Goal: Task Accomplishment & Management: Use online tool/utility

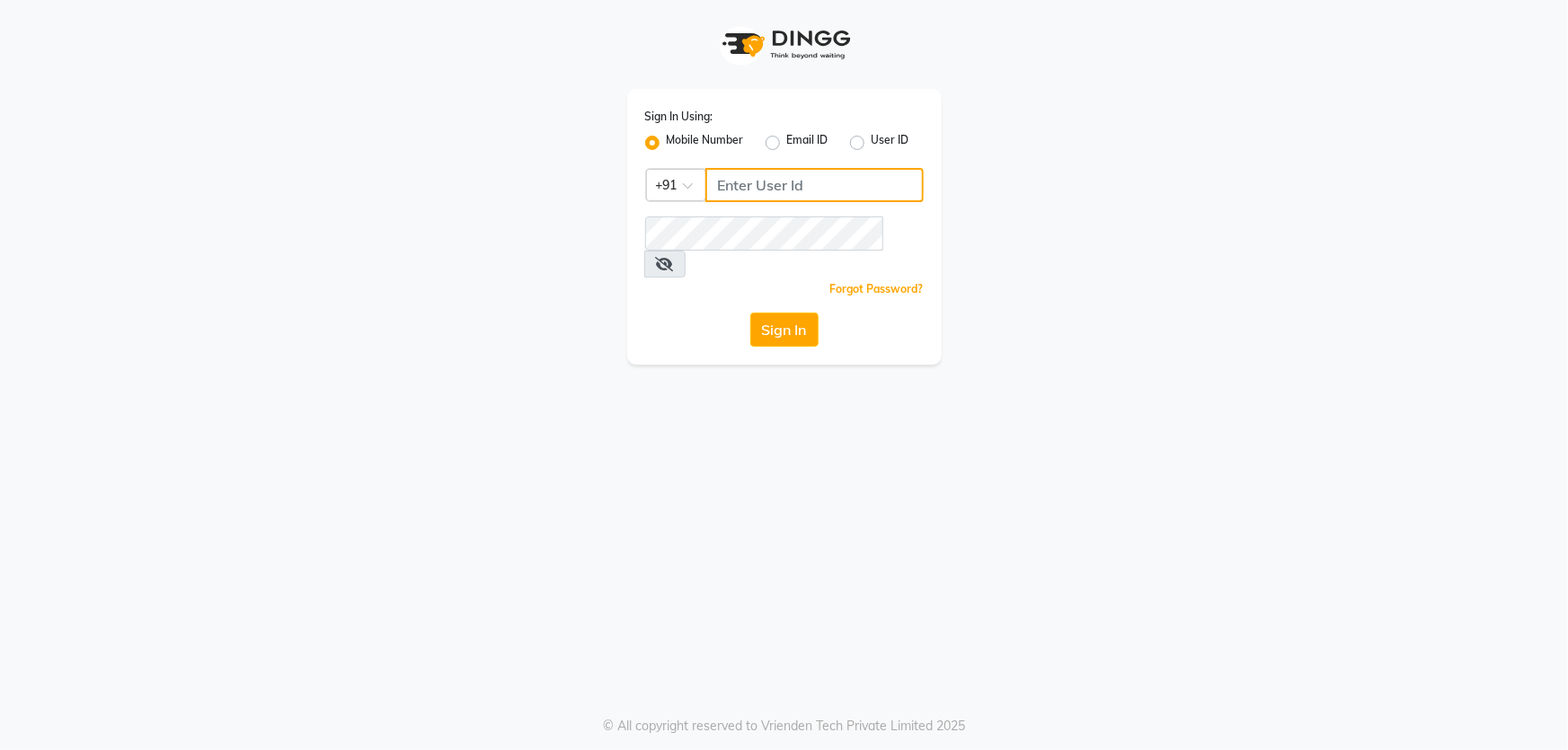
click at [824, 196] on input "Username" at bounding box center [814, 185] width 218 height 35
type input "8928162368"
click at [788, 313] on button "Sign In" at bounding box center [784, 330] width 68 height 35
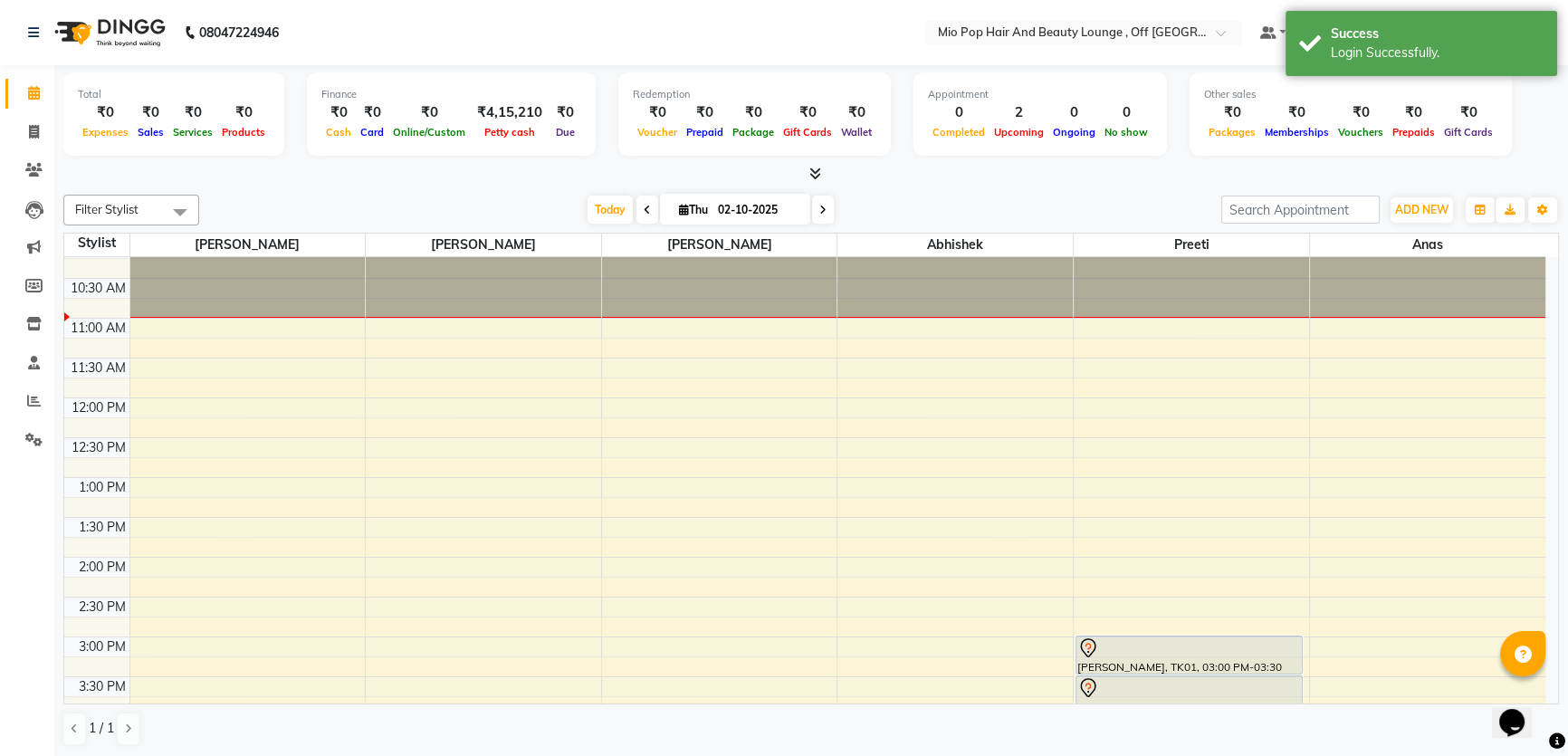
scroll to position [11, 0]
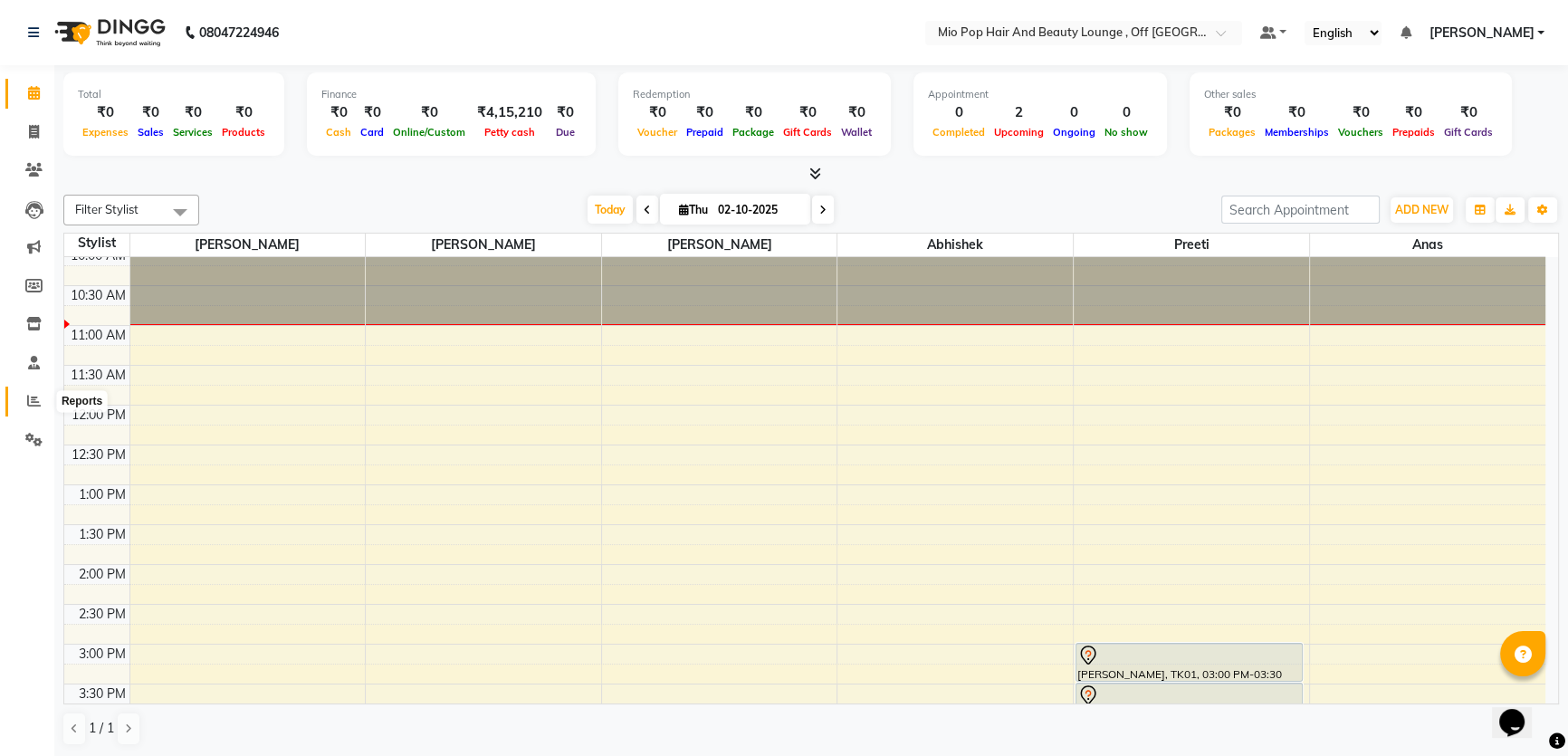
click at [28, 402] on icon at bounding box center [34, 400] width 14 height 14
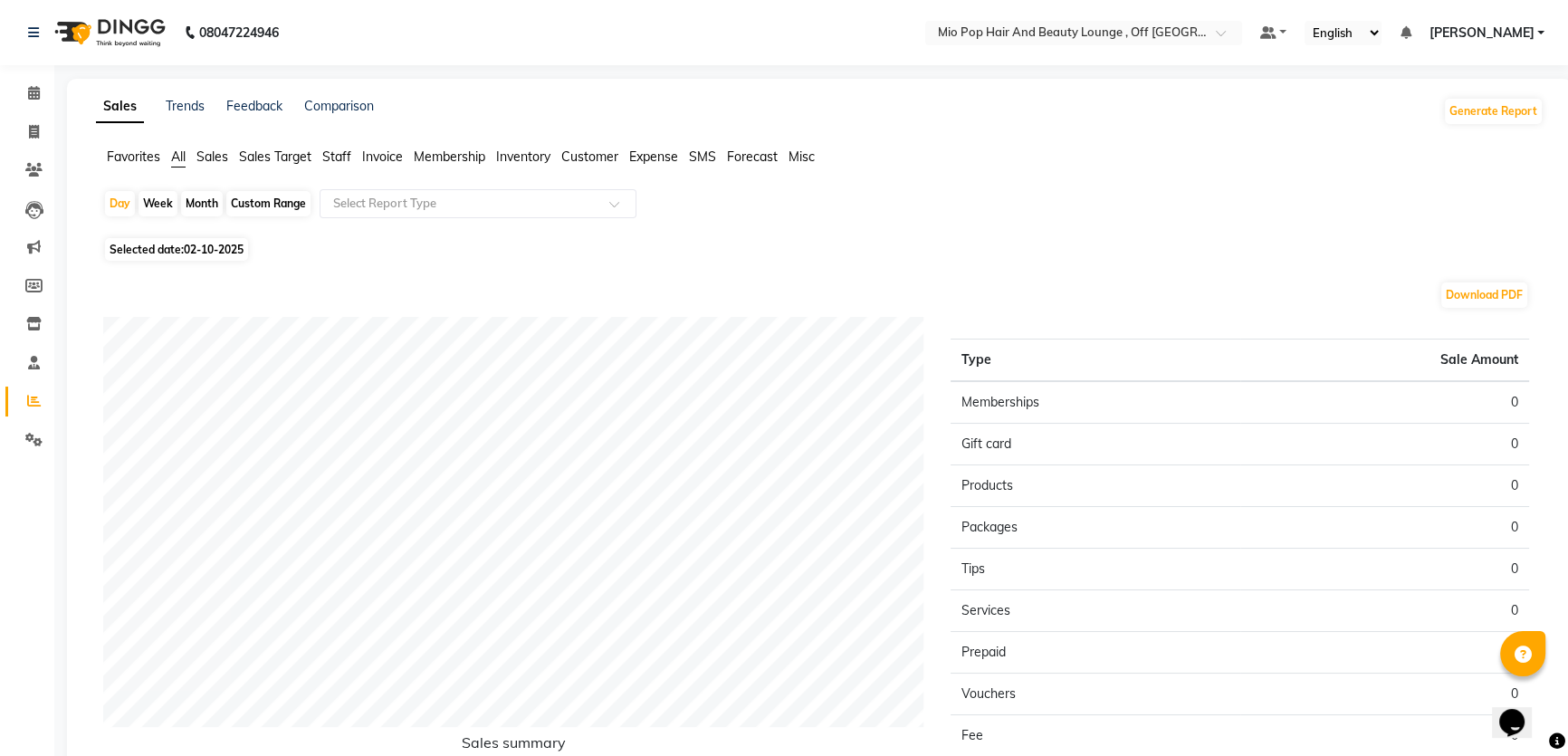
click at [158, 248] on span "Selected date: [DATE]" at bounding box center [177, 249] width 143 height 23
select select "10"
select select "2025"
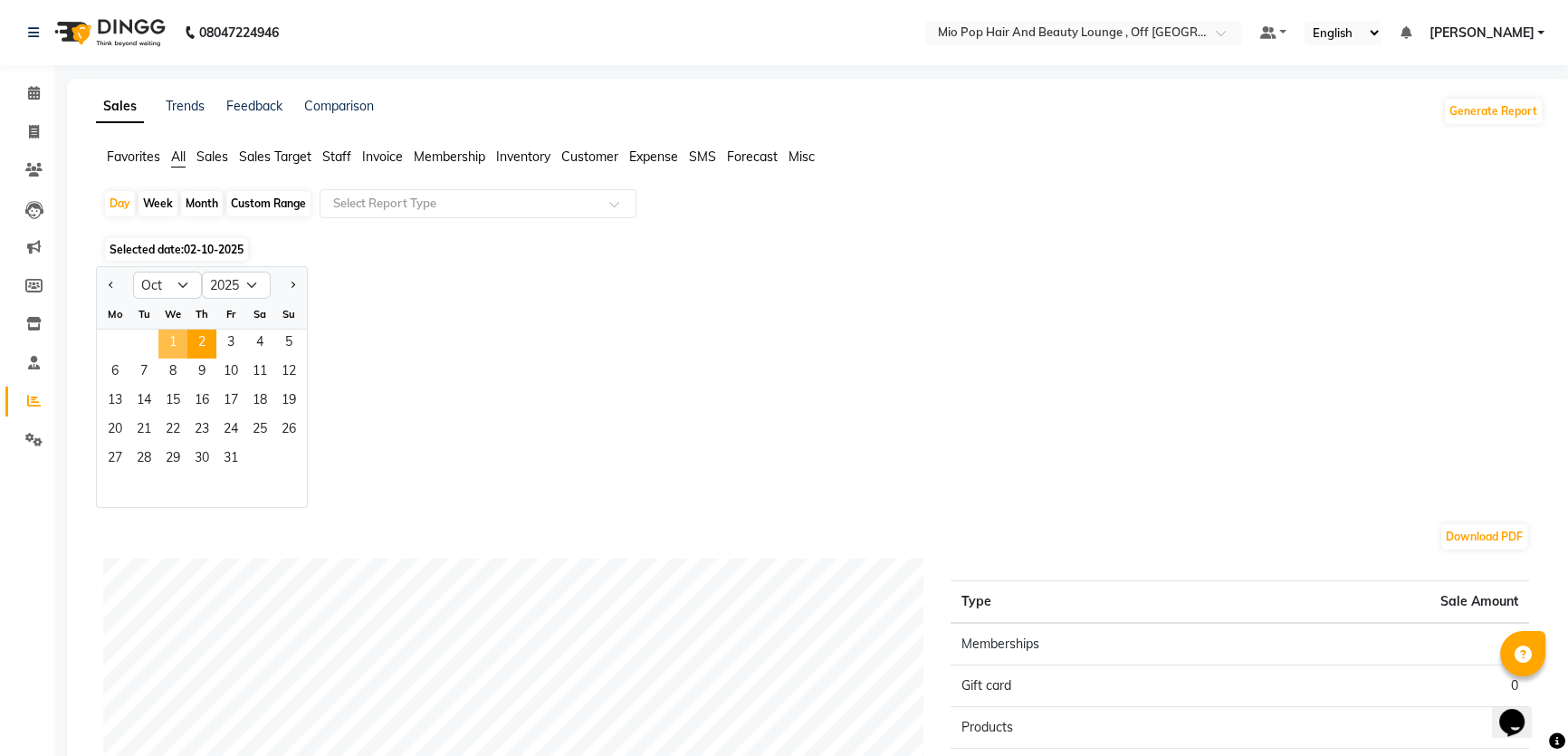
click at [179, 342] on span "1" at bounding box center [173, 345] width 29 height 29
click at [172, 334] on span "1" at bounding box center [173, 345] width 29 height 29
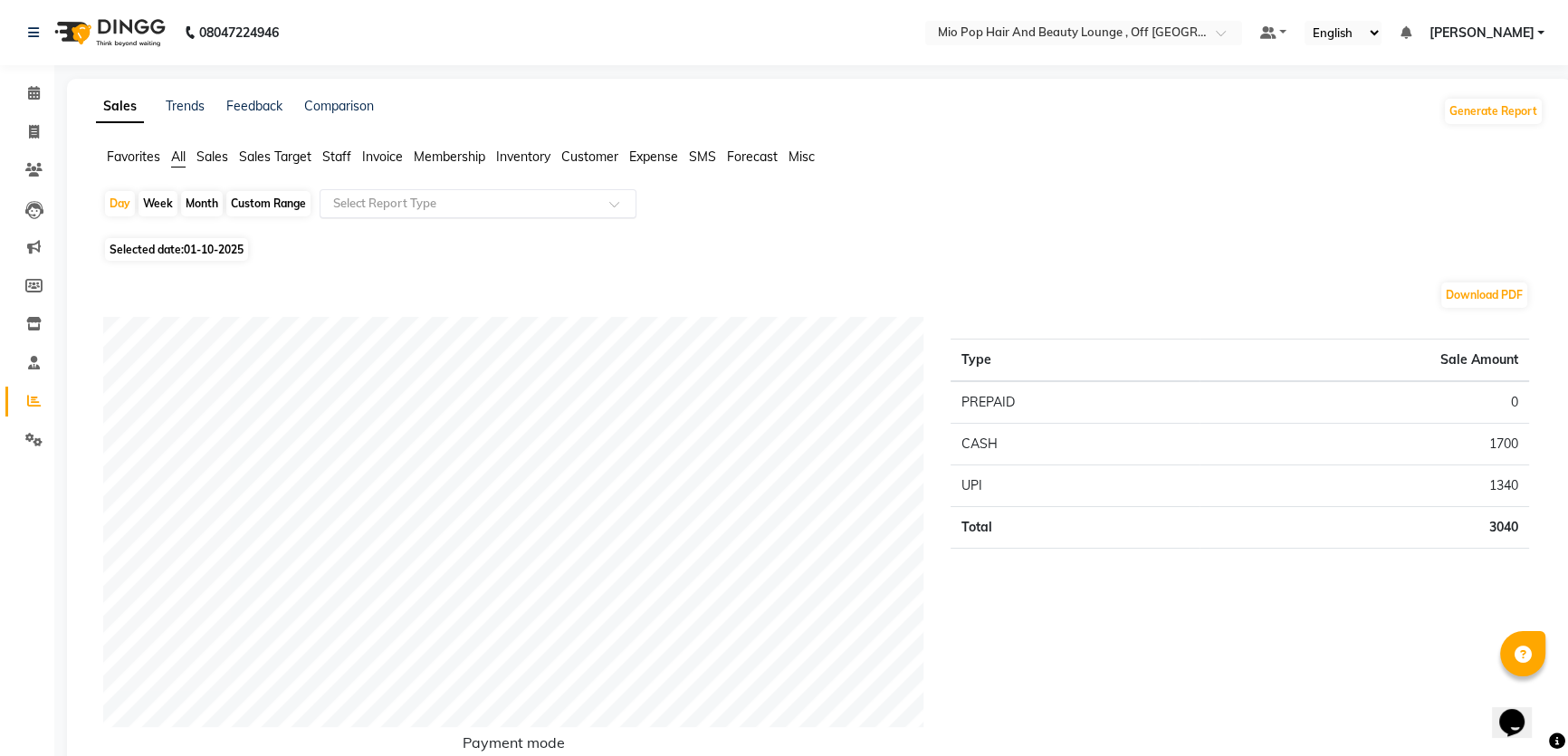
click at [347, 194] on input "text" at bounding box center [460, 203] width 261 height 18
click at [332, 154] on span "Staff" at bounding box center [337, 157] width 29 height 16
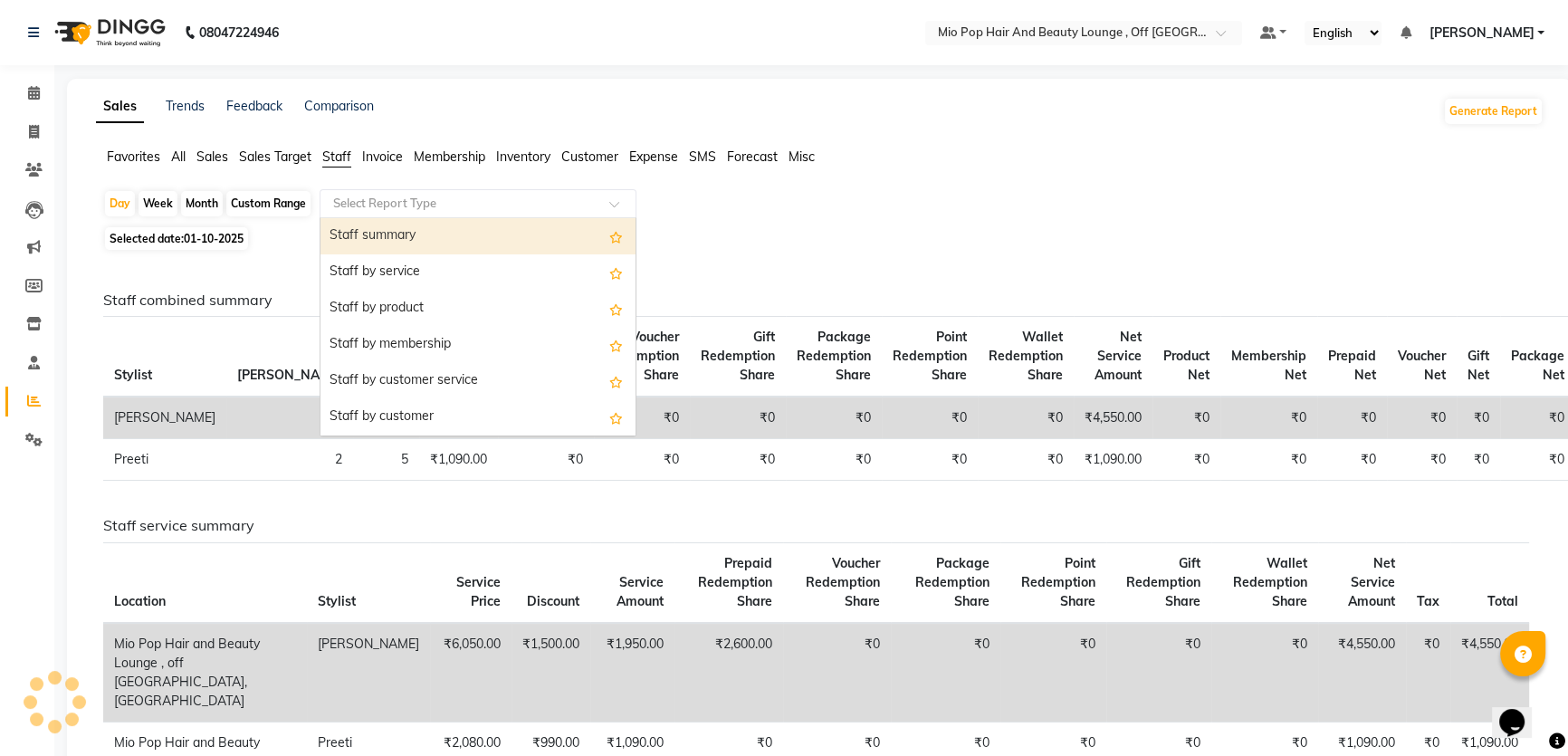
click at [364, 211] on div "Select Report Type" at bounding box center [463, 203] width 279 height 18
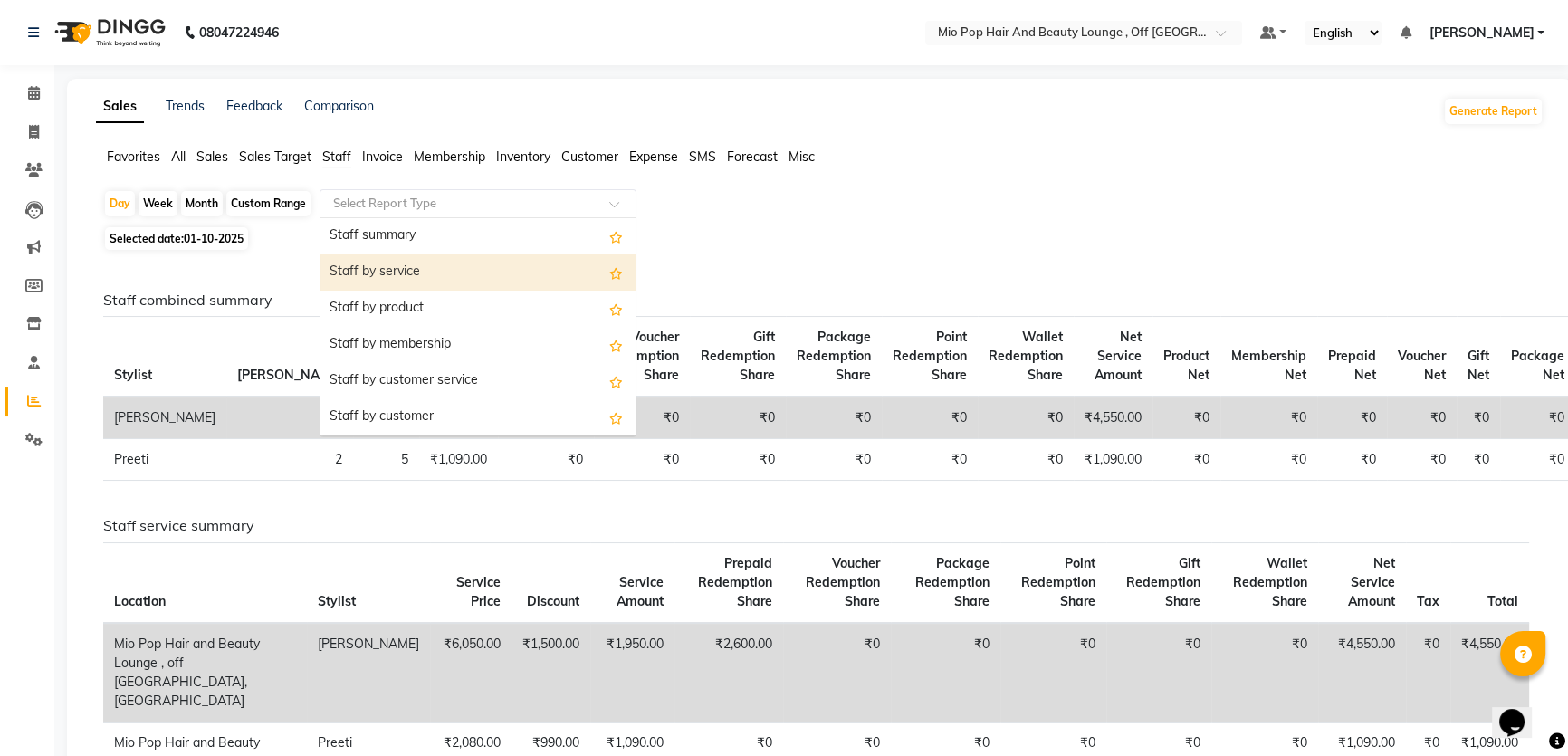
click at [382, 273] on div "Staff by service" at bounding box center [478, 273] width 315 height 37
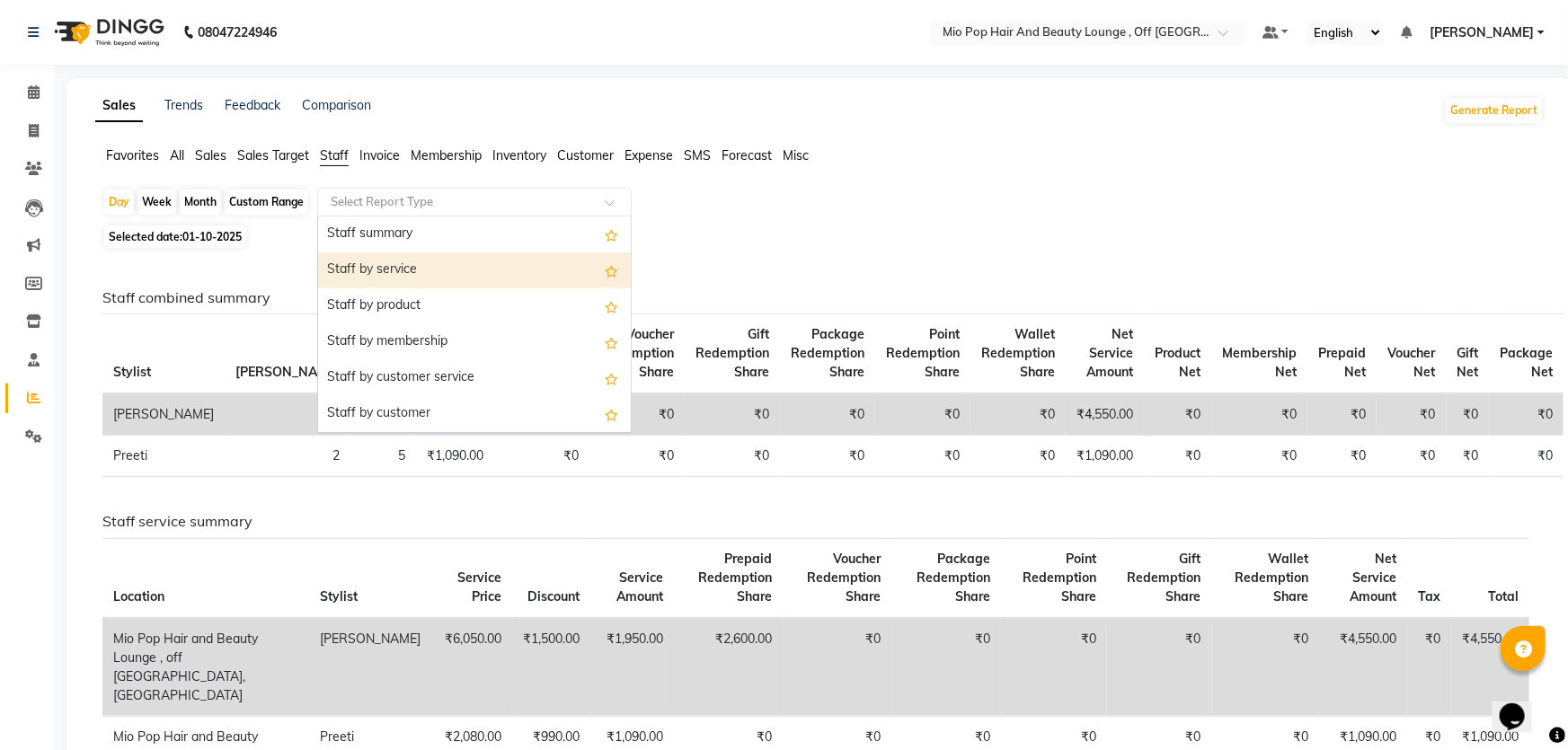
select select "full_report"
select select "csv"
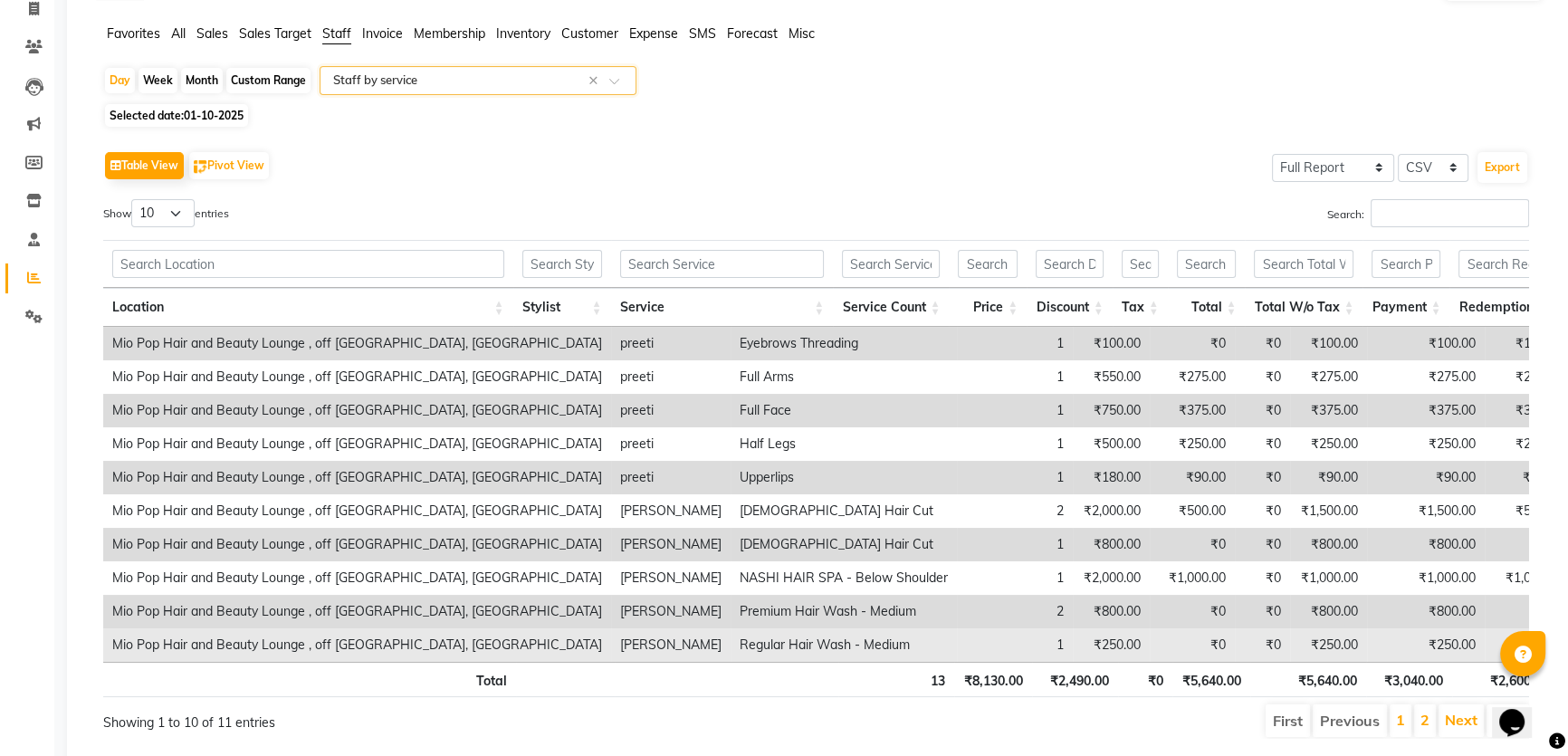
scroll to position [189, 0]
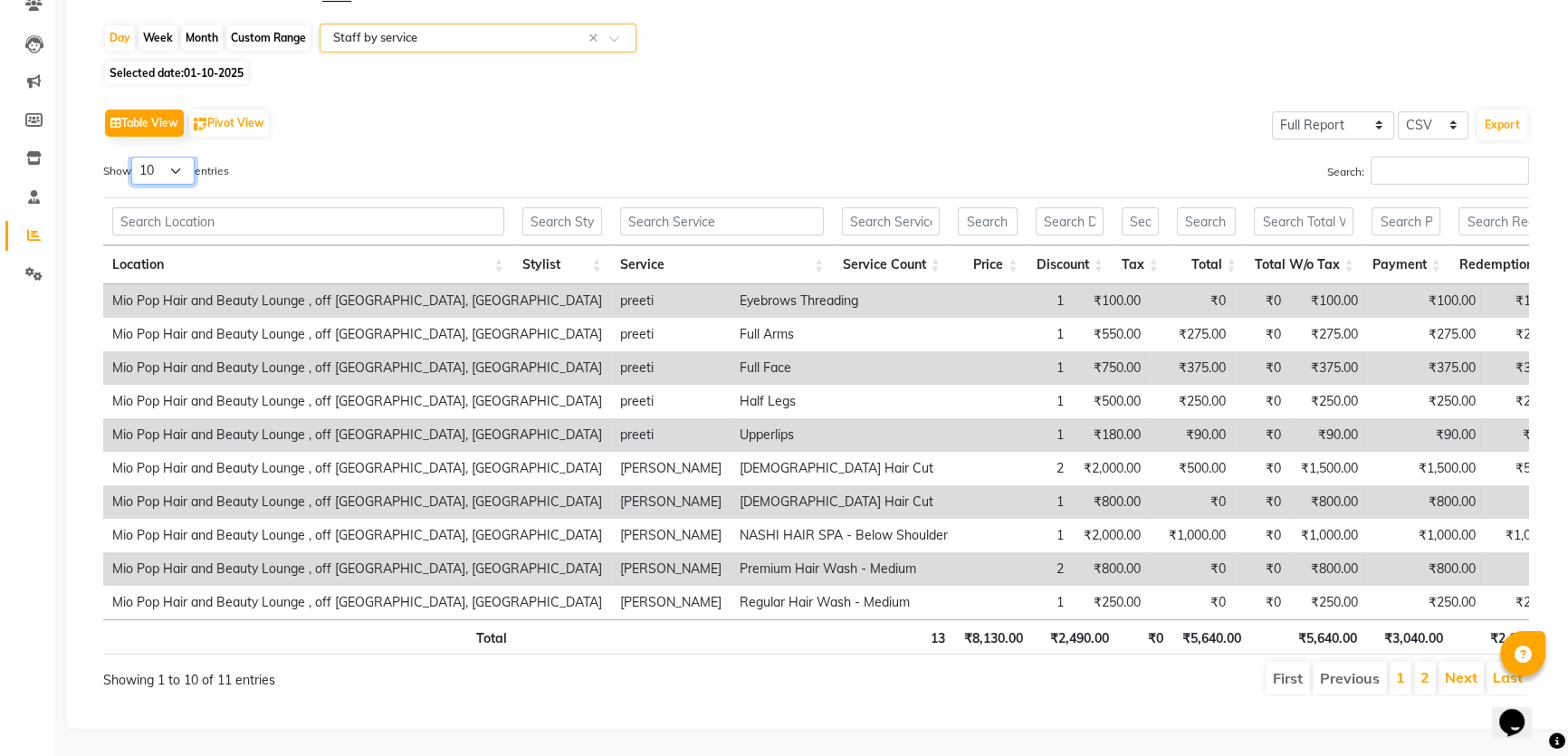
click at [184, 157] on select "10 25 50 100" at bounding box center [162, 170] width 63 height 28
select select "50"
click at [134, 157] on select "10 25 50 100" at bounding box center [162, 170] width 63 height 28
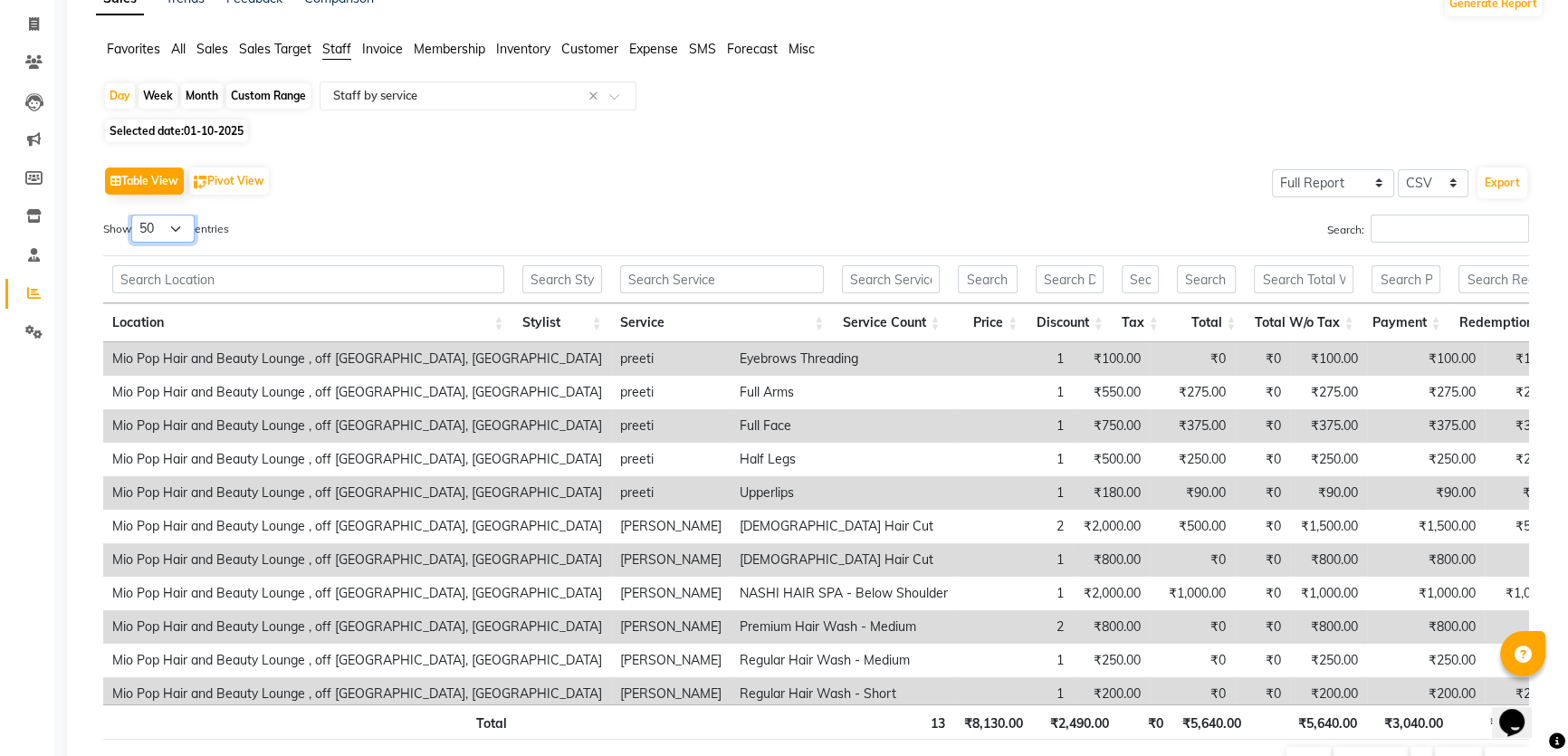
scroll to position [0, 0]
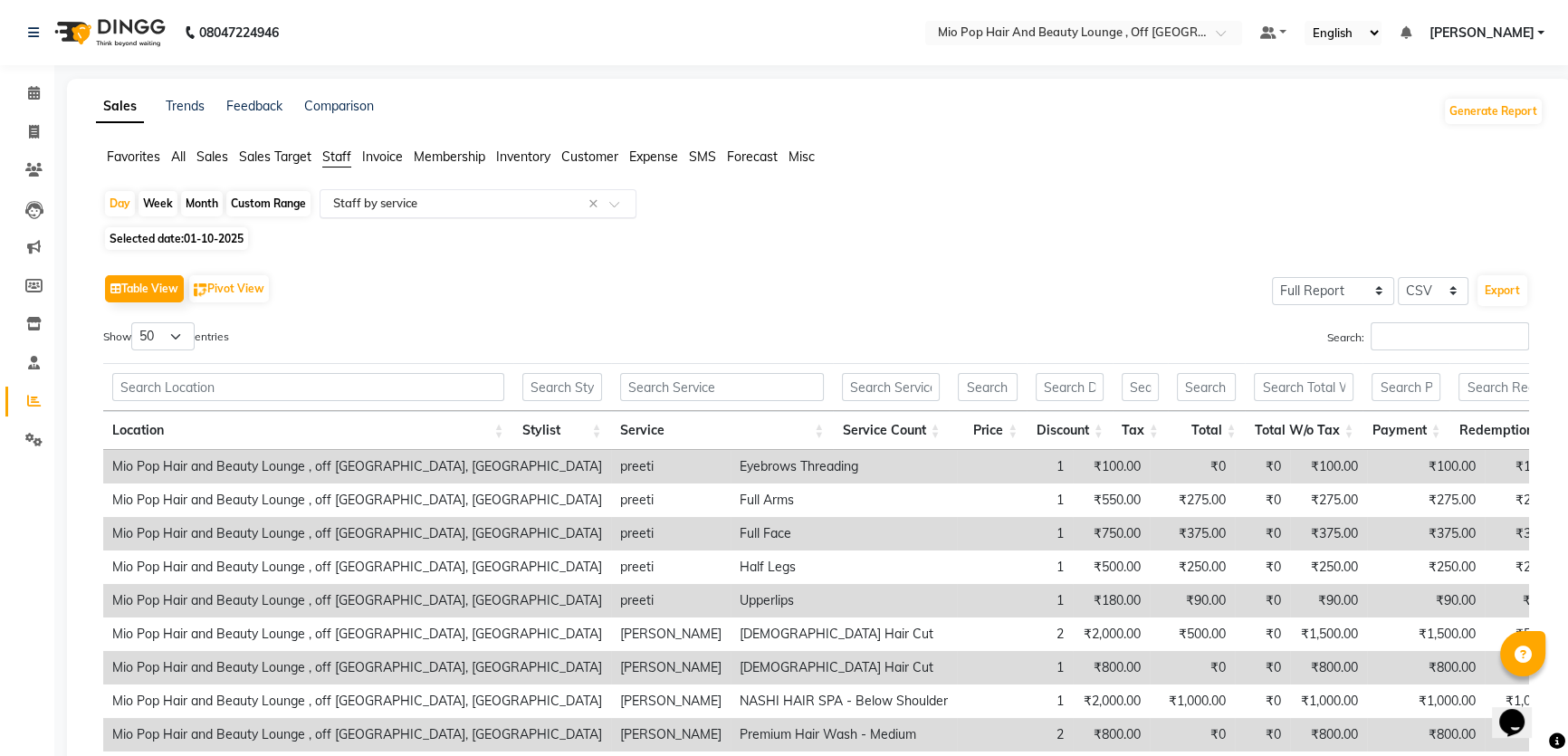
click at [349, 197] on div "Select Report Type × Staff by service ×" at bounding box center [478, 204] width 317 height 29
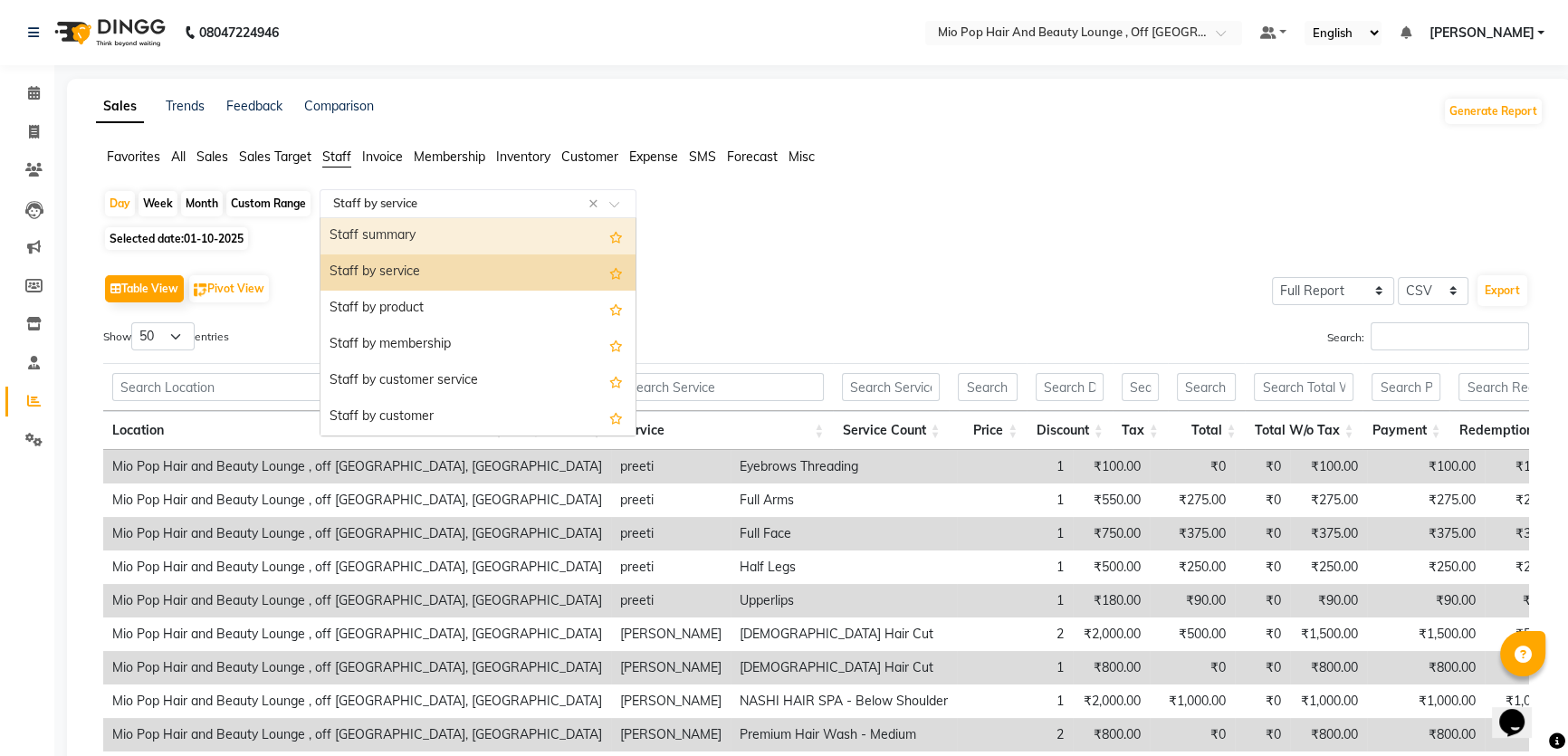
click at [372, 233] on div "Staff summary" at bounding box center [478, 236] width 315 height 37
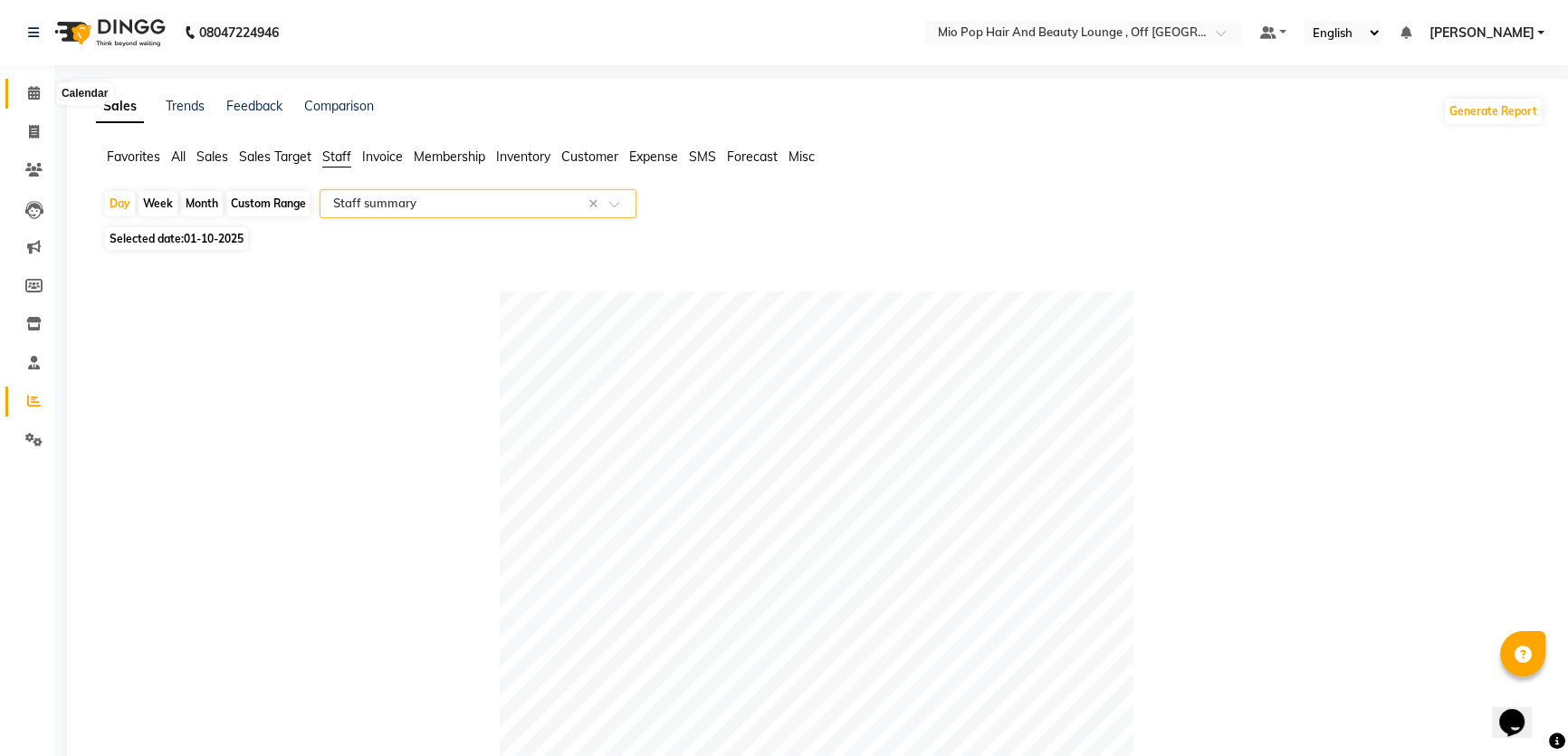
click at [36, 95] on icon at bounding box center [34, 93] width 12 height 14
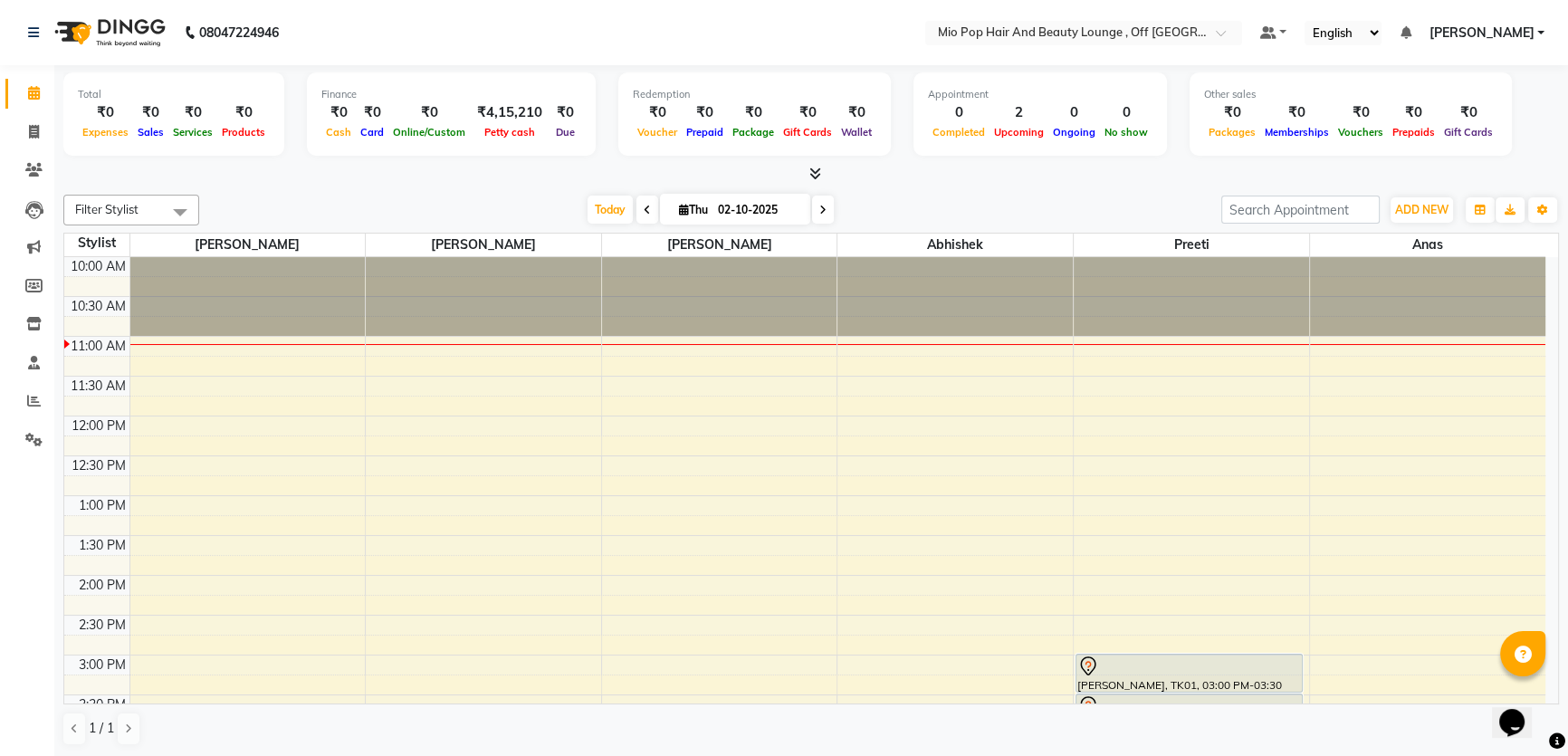
click at [827, 203] on span at bounding box center [823, 209] width 22 height 28
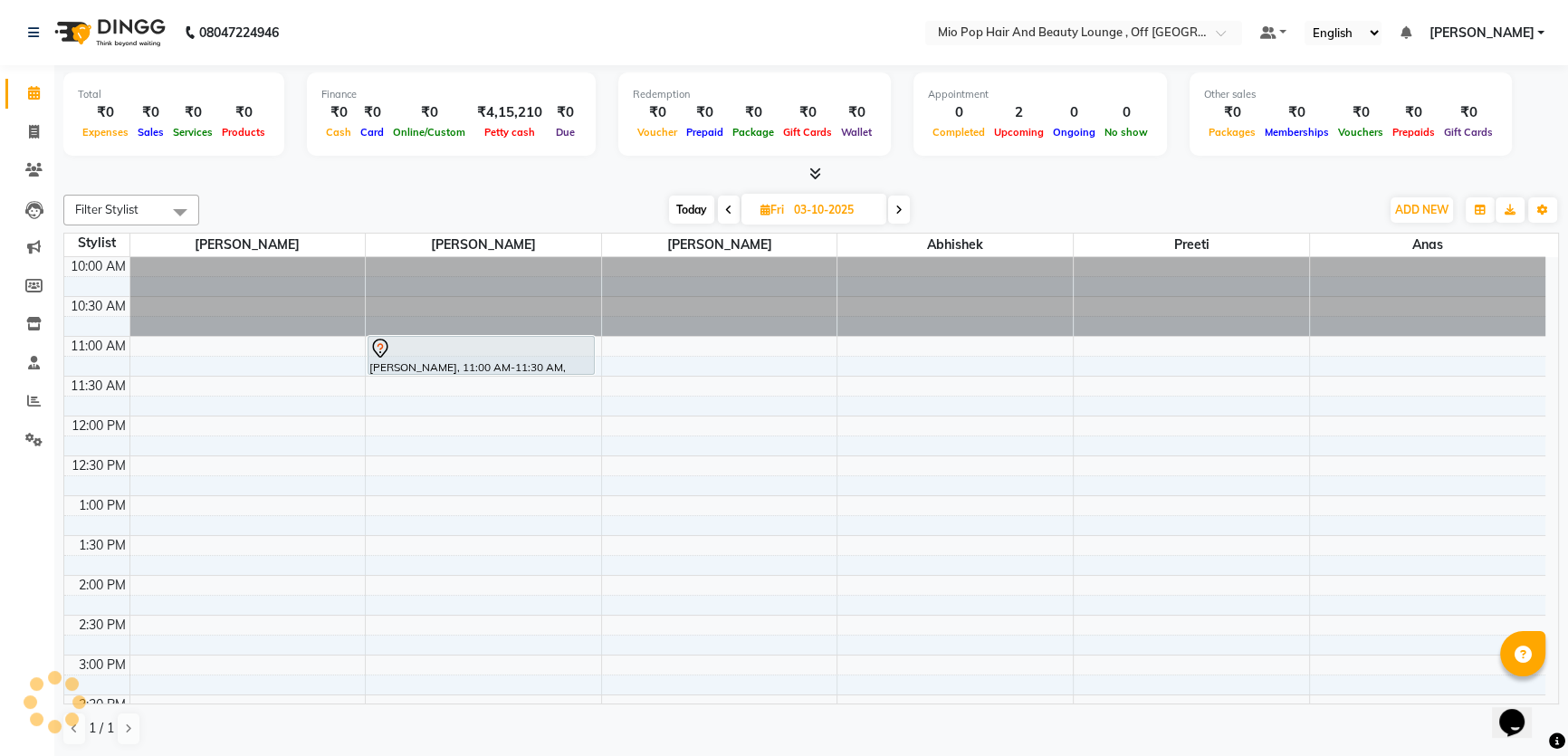
click at [900, 204] on icon at bounding box center [898, 210] width 7 height 11
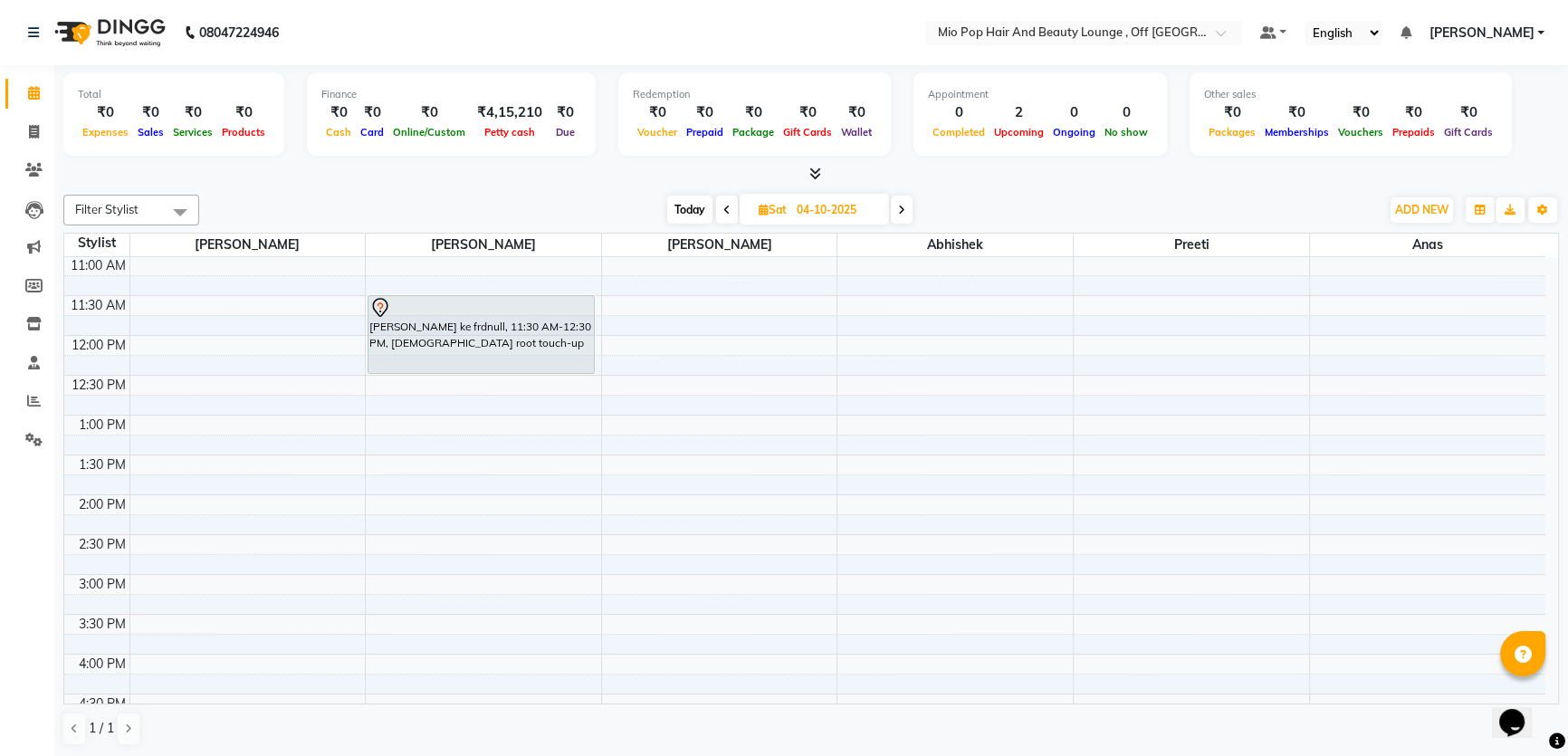
click at [726, 214] on icon at bounding box center [727, 210] width 7 height 11
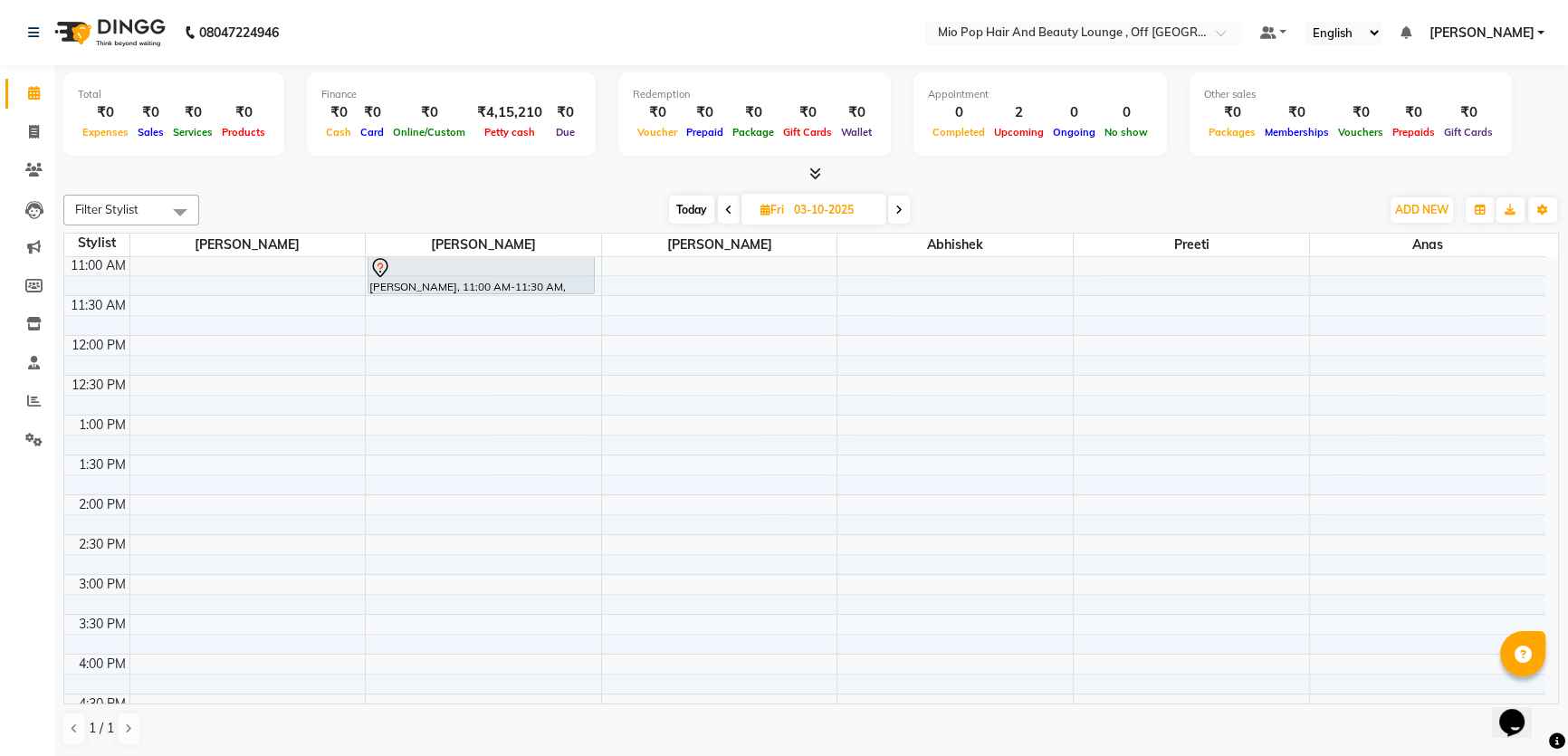
click at [727, 214] on icon at bounding box center [729, 210] width 7 height 11
type input "02-10-2025"
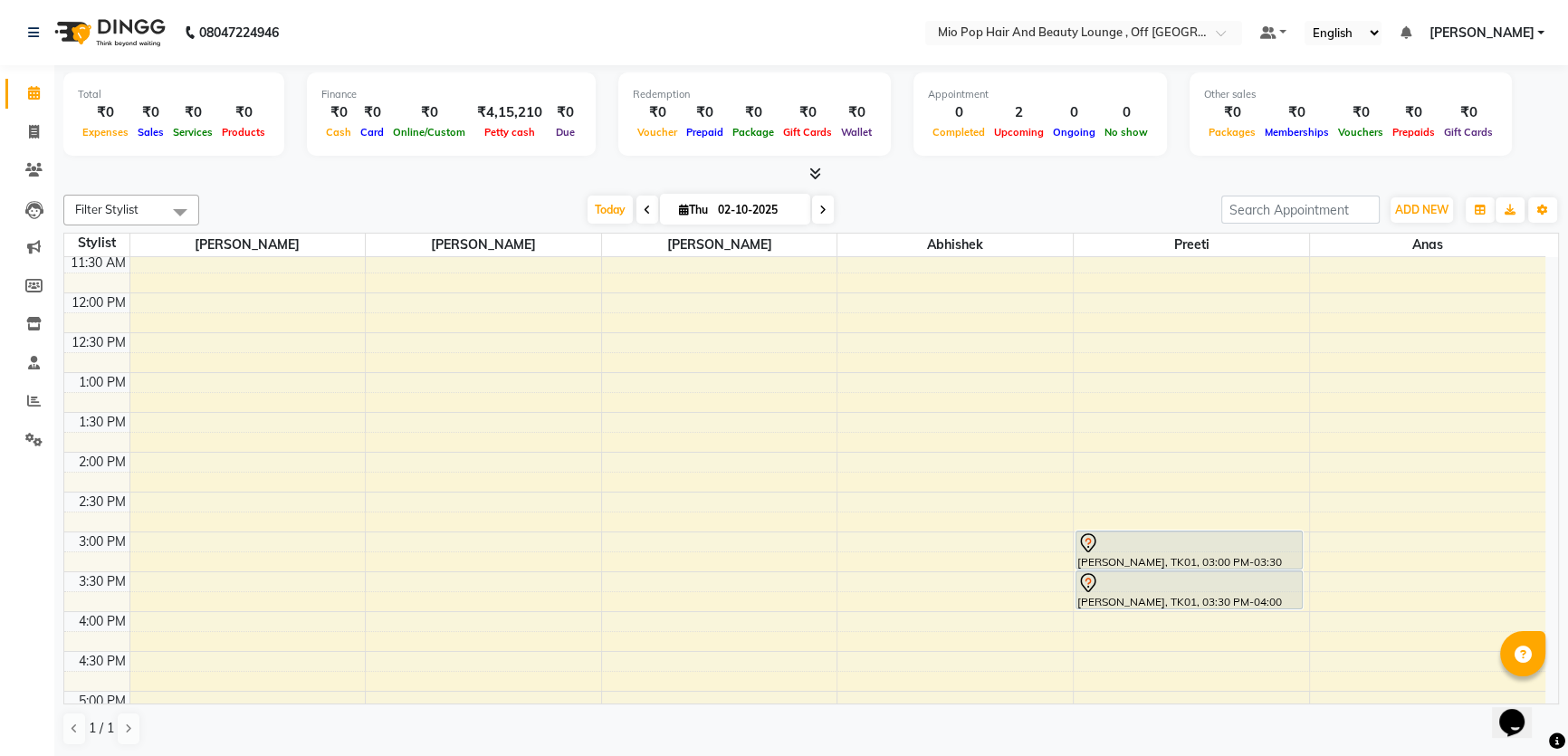
scroll to position [0, 0]
